Goal: Entertainment & Leisure: Consume media (video, audio)

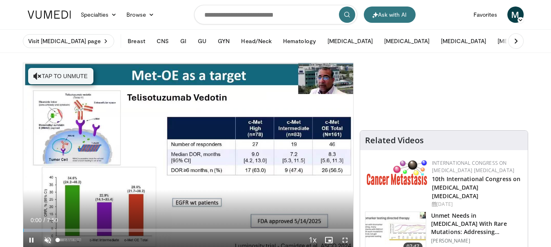
click at [51, 240] on span "Video Player" at bounding box center [48, 240] width 16 height 16
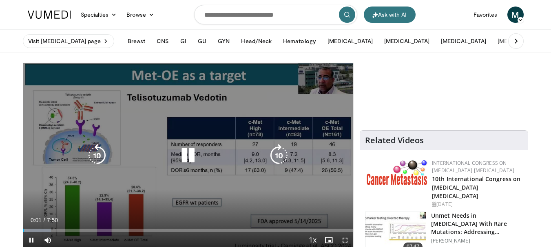
click at [277, 155] on icon "Video Player" at bounding box center [278, 155] width 23 height 23
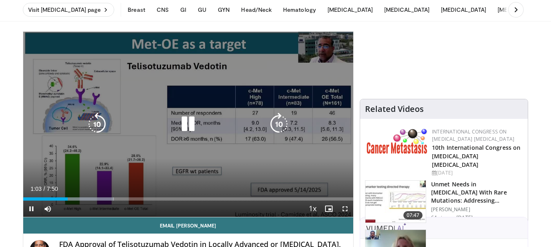
scroll to position [41, 0]
